Goal: Navigation & Orientation: Find specific page/section

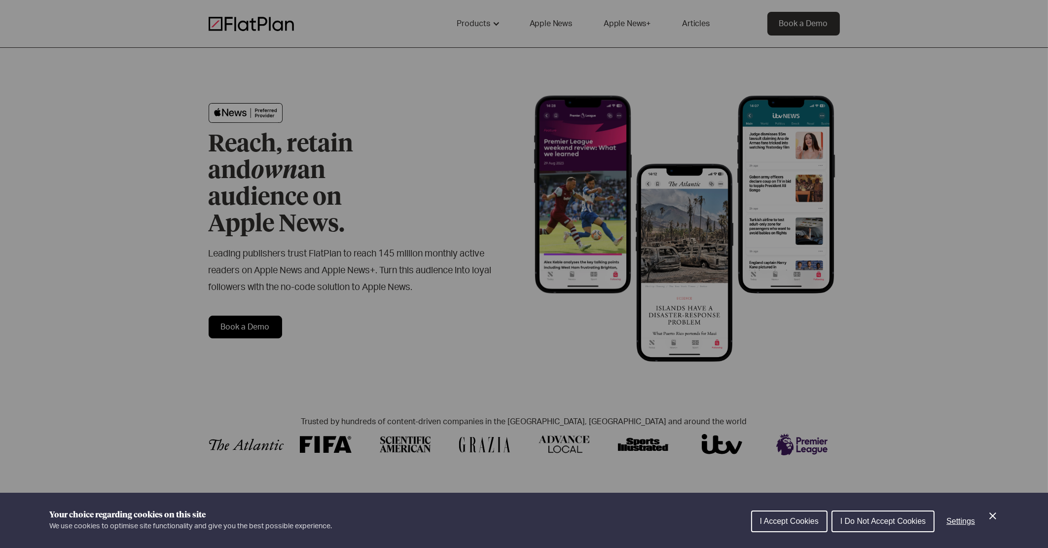
click at [796, 520] on span "I Accept Cookies" at bounding box center [789, 521] width 59 height 8
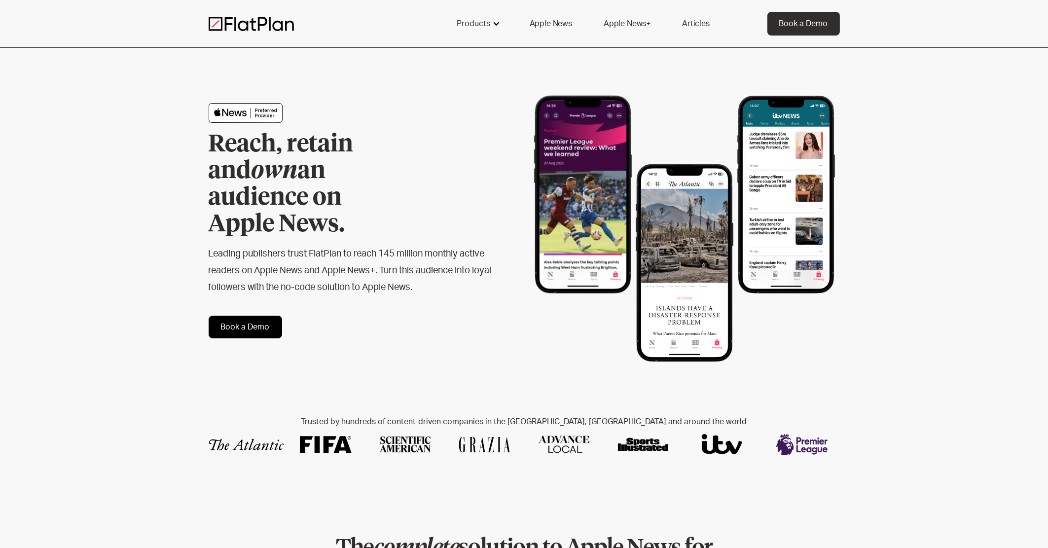
click at [492, 23] on div "Products" at bounding box center [477, 24] width 65 height 24
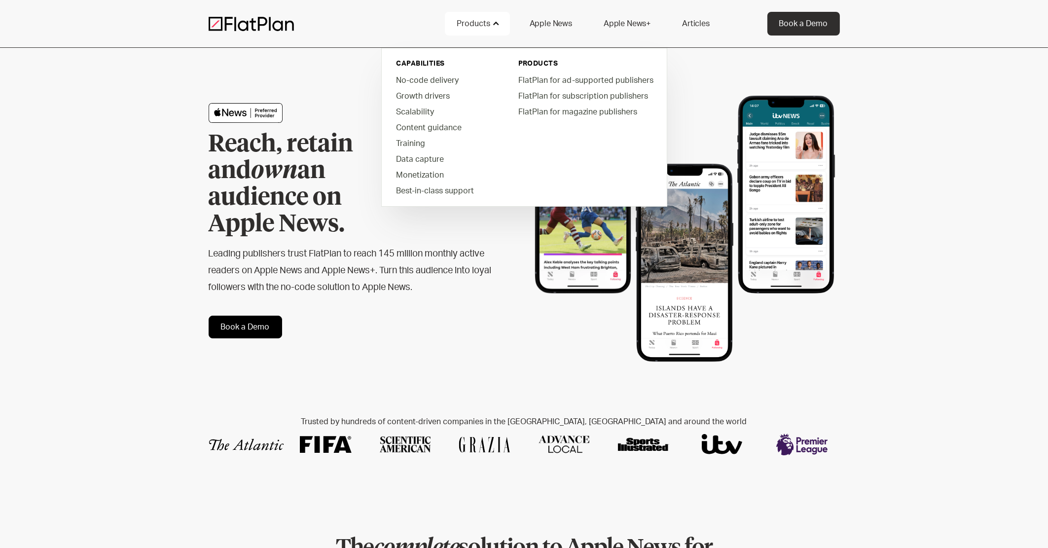
click at [693, 26] on link "Articles" at bounding box center [695, 24] width 51 height 24
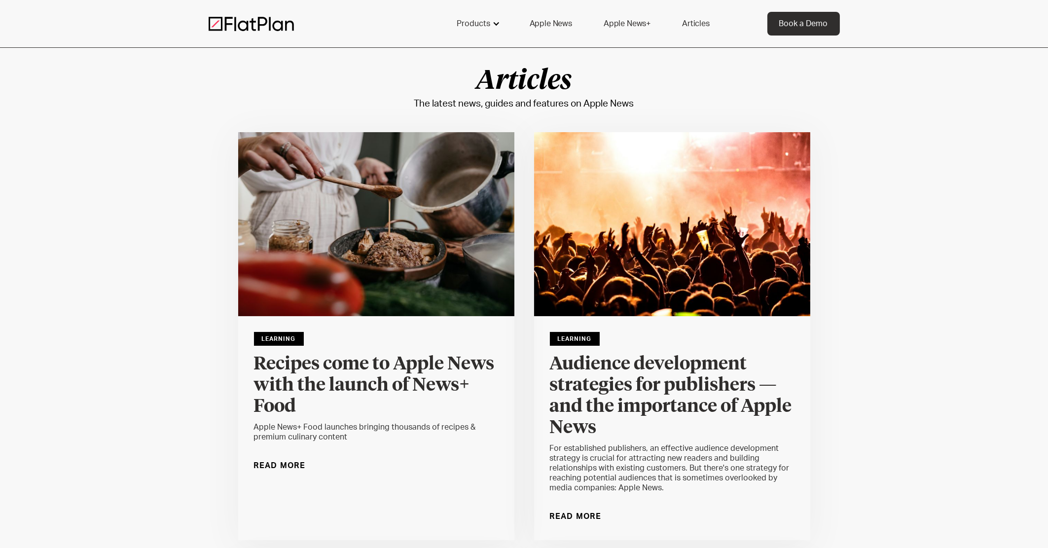
click at [492, 20] on div "Products" at bounding box center [477, 24] width 65 height 24
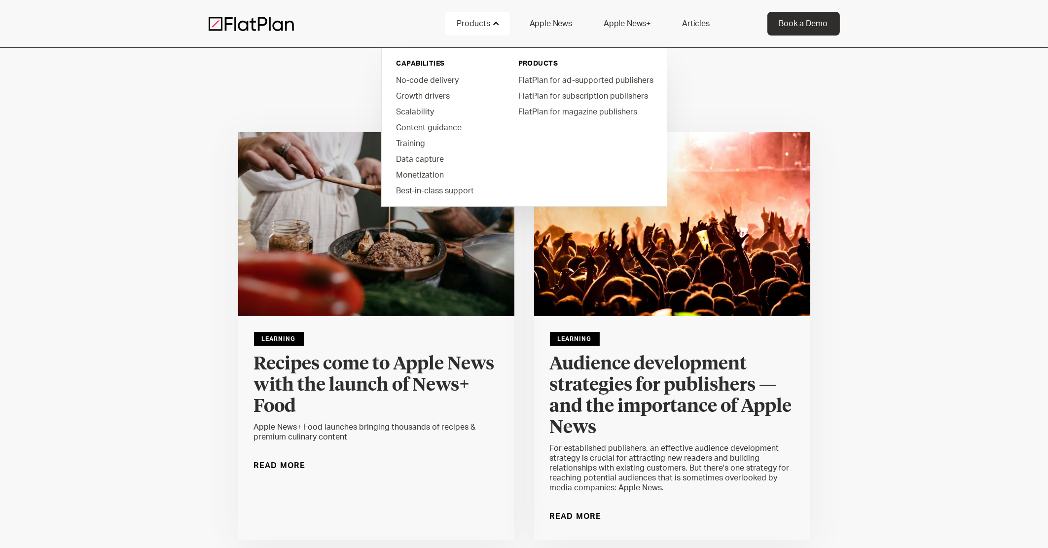
click at [290, 71] on div "Articles The latest news, guides and features on Apple News" at bounding box center [524, 90] width 1048 height 45
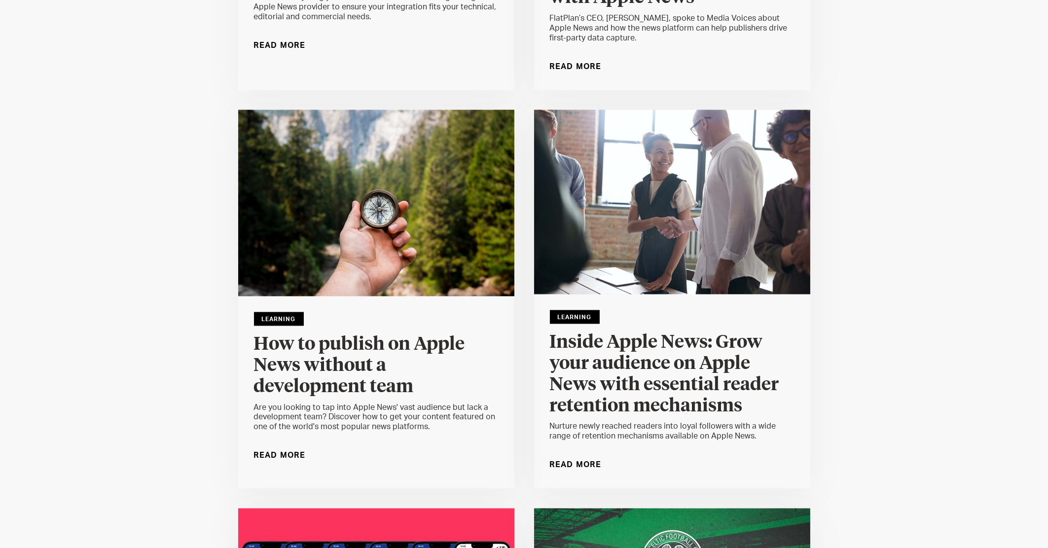
scroll to position [3451, 0]
